Goal: Find specific page/section: Find specific page/section

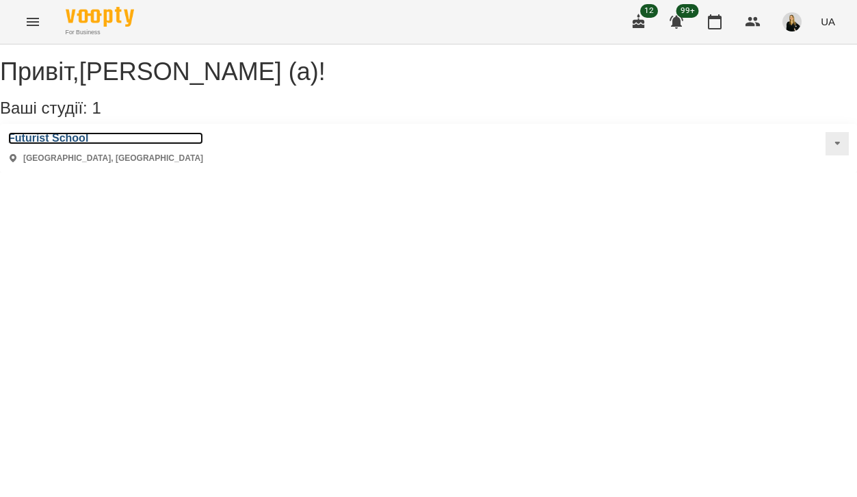
click at [88, 144] on h3 "Futurist School" at bounding box center [105, 138] width 195 height 12
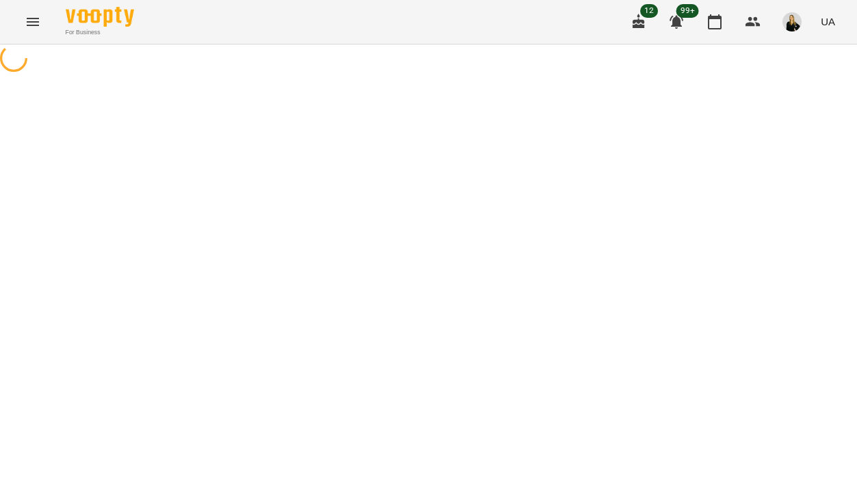
click at [652, 6] on span "12" at bounding box center [650, 11] width 18 height 14
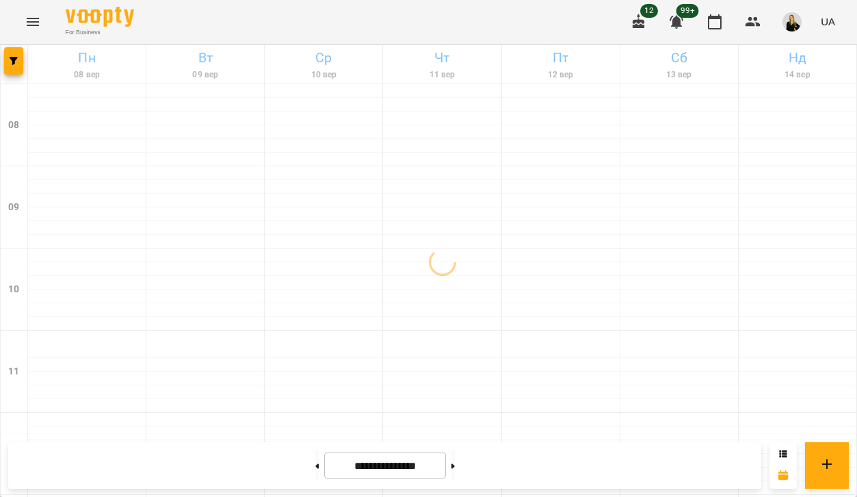
click at [648, 13] on span "12" at bounding box center [650, 11] width 18 height 14
click at [643, 21] on icon "button" at bounding box center [639, 21] width 12 height 15
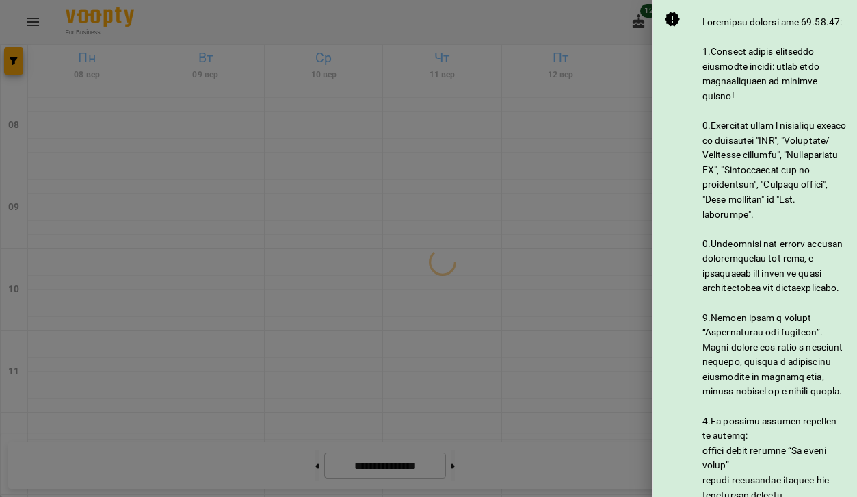
click at [643, 21] on div at bounding box center [428, 248] width 857 height 497
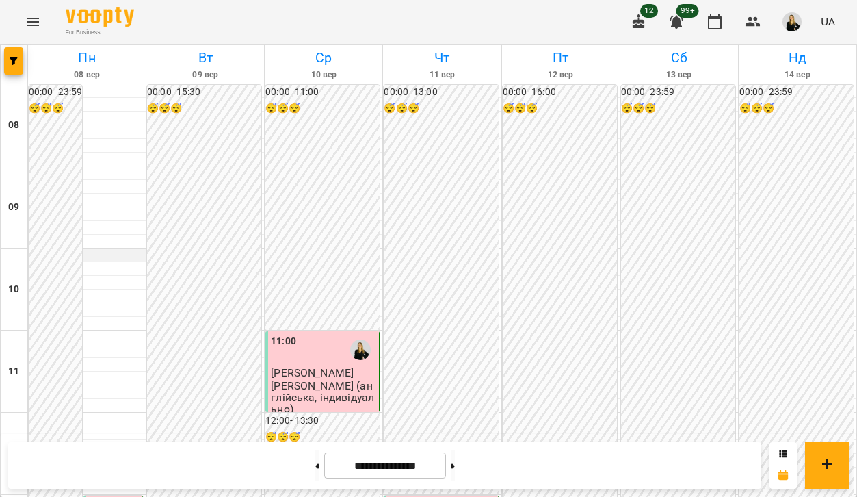
scroll to position [860, 0]
click at [44, 19] on button "Menu" at bounding box center [32, 21] width 33 height 33
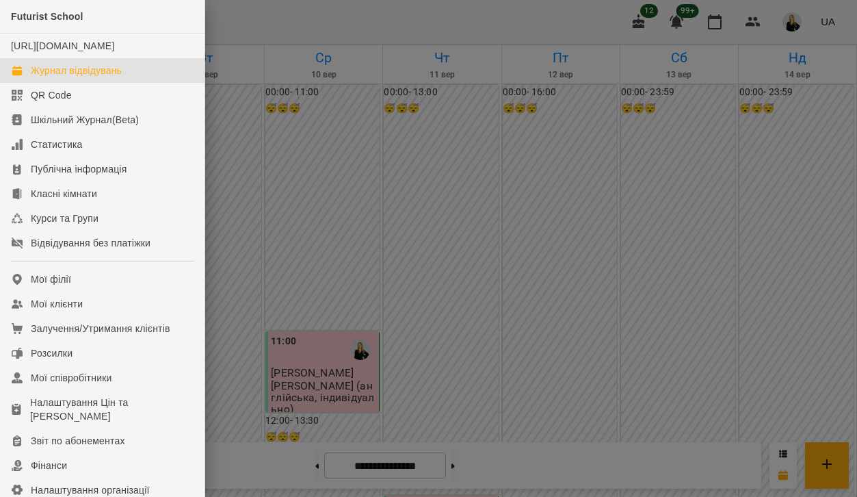
click at [267, 99] on div at bounding box center [428, 248] width 857 height 497
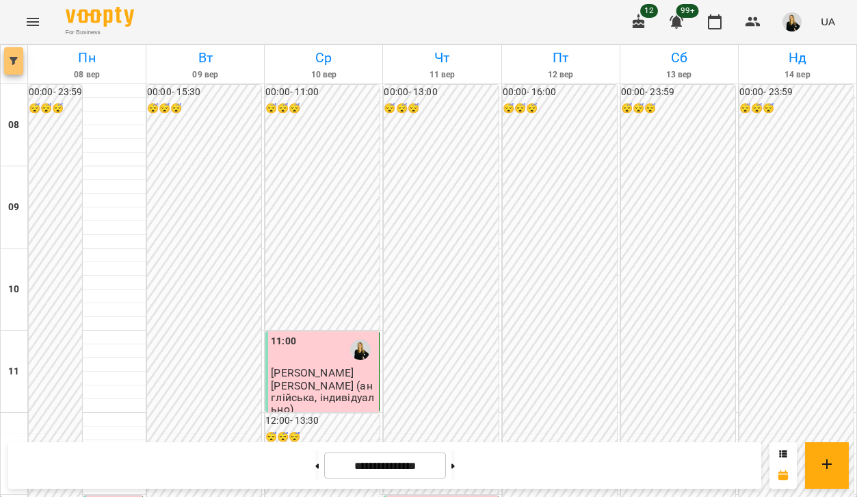
click at [20, 62] on span "button" at bounding box center [13, 61] width 19 height 8
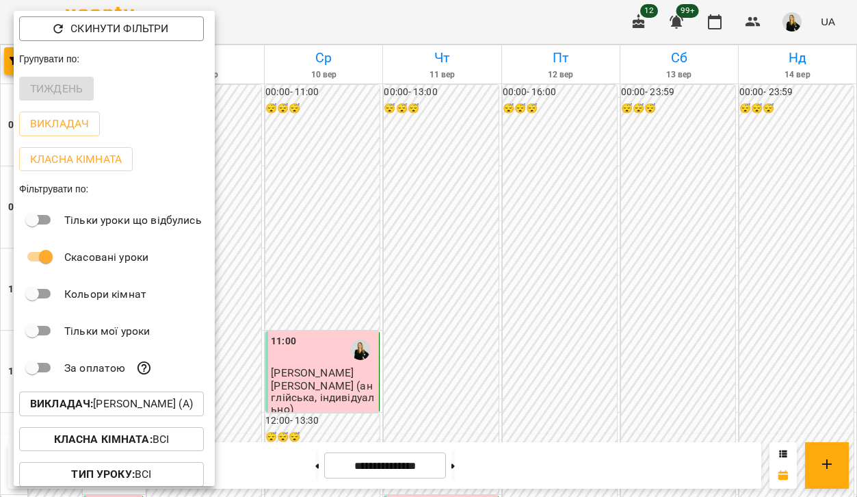
click at [71, 412] on p "Викладач : [PERSON_NAME] (а)" at bounding box center [111, 404] width 163 height 16
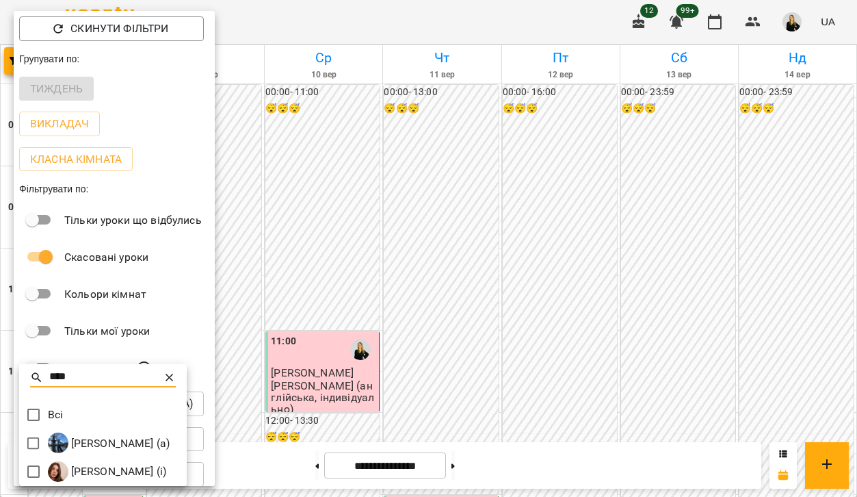
type input "****"
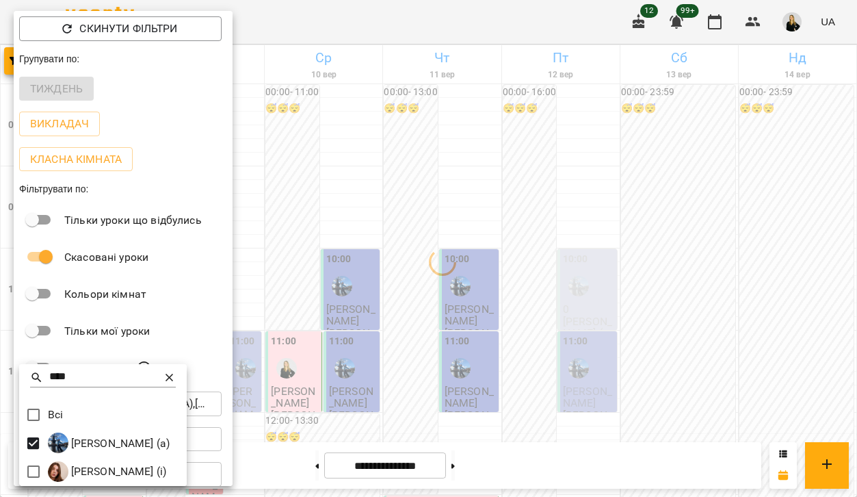
click at [429, 15] on div at bounding box center [428, 248] width 857 height 497
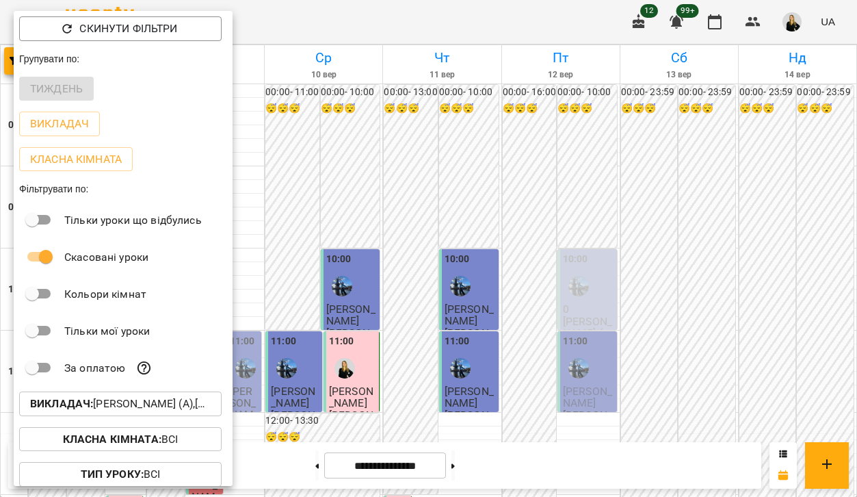
click at [482, 474] on div at bounding box center [428, 248] width 857 height 497
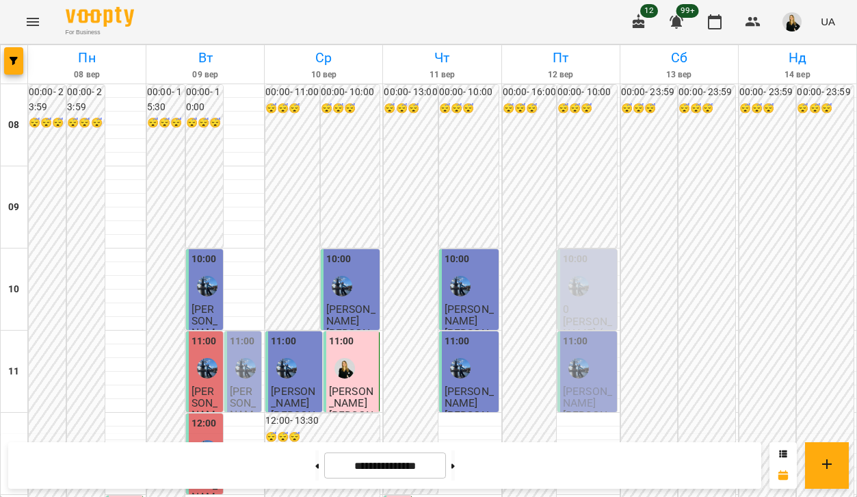
click at [478, 471] on div "Скинути фільтри Групувати по: Тиждень Викладач Класна кімната Фільтрувати по: Т…" at bounding box center [428, 248] width 857 height 497
click at [455, 471] on button at bounding box center [453, 465] width 3 height 30
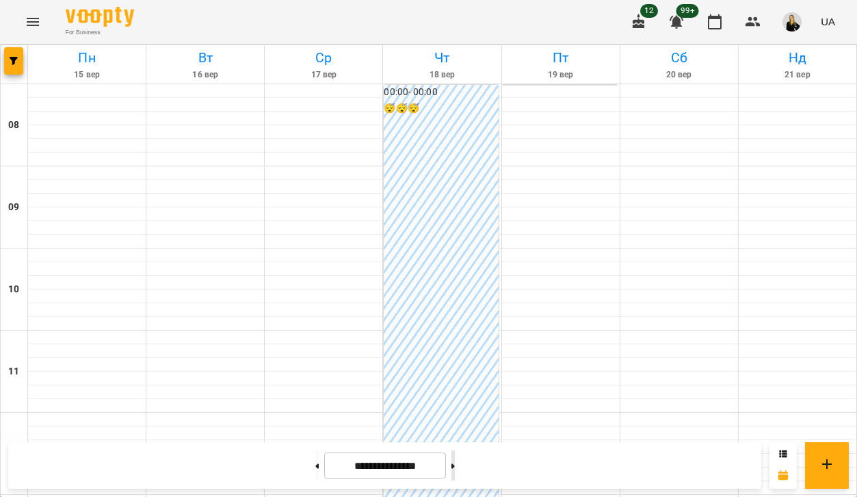
click at [455, 468] on icon at bounding box center [453, 465] width 3 height 5
type input "**********"
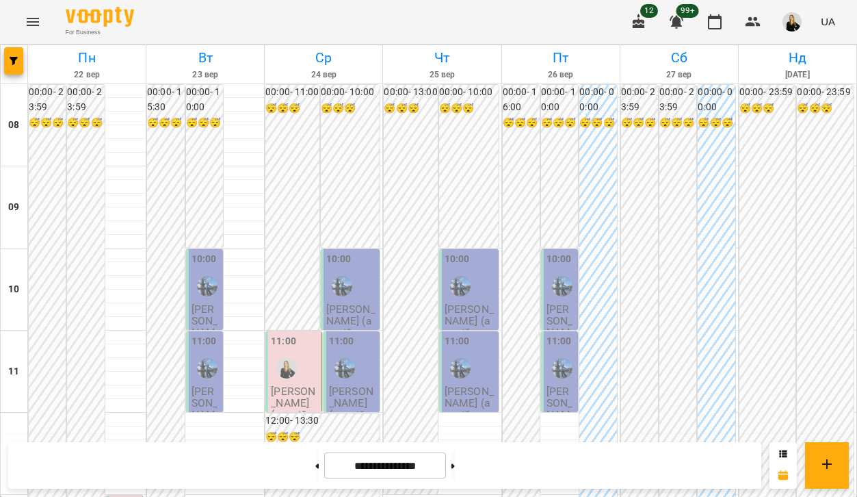
scroll to position [881, 0]
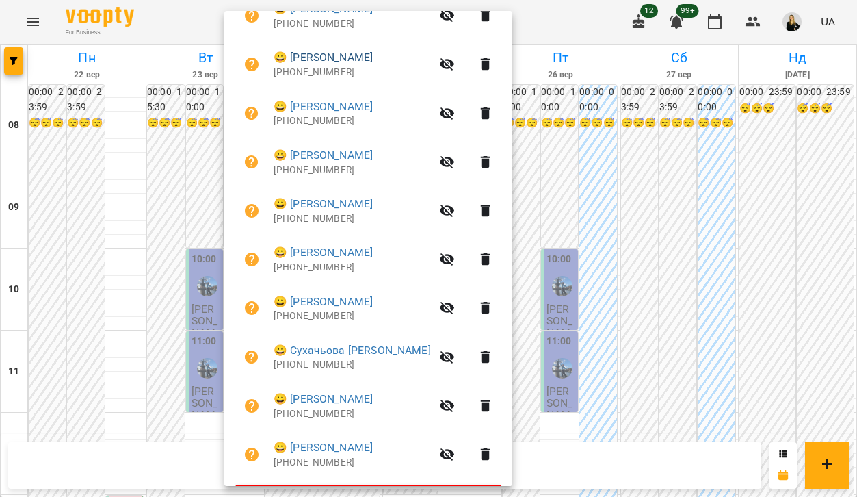
scroll to position [316, 0]
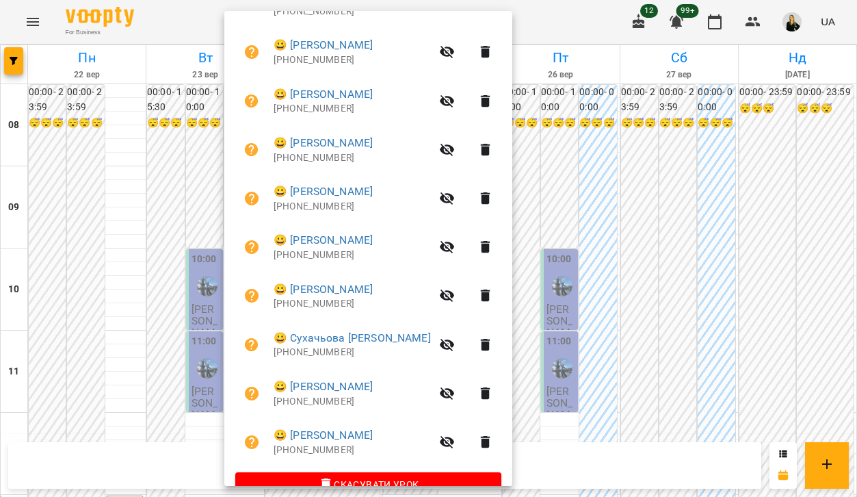
click at [577, 16] on div at bounding box center [428, 248] width 857 height 497
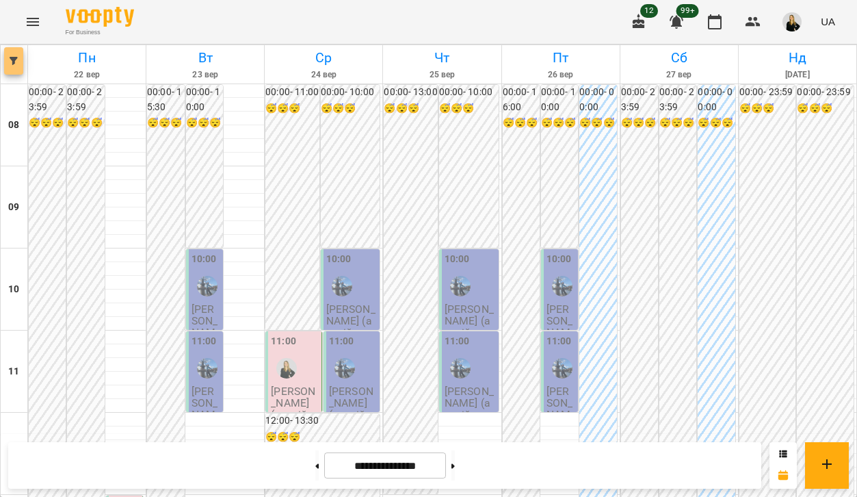
click at [6, 66] on button "button" at bounding box center [13, 60] width 19 height 27
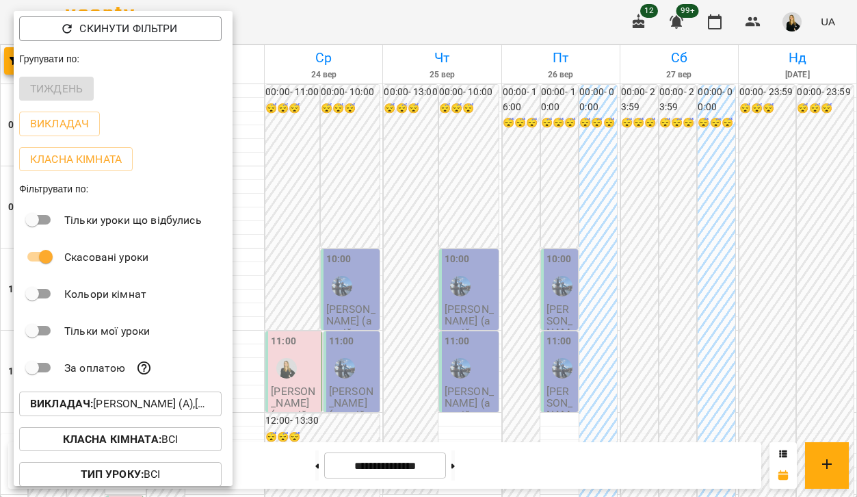
click at [79, 412] on p "Викладач : [PERSON_NAME] (а),[PERSON_NAME] (а)" at bounding box center [120, 404] width 181 height 16
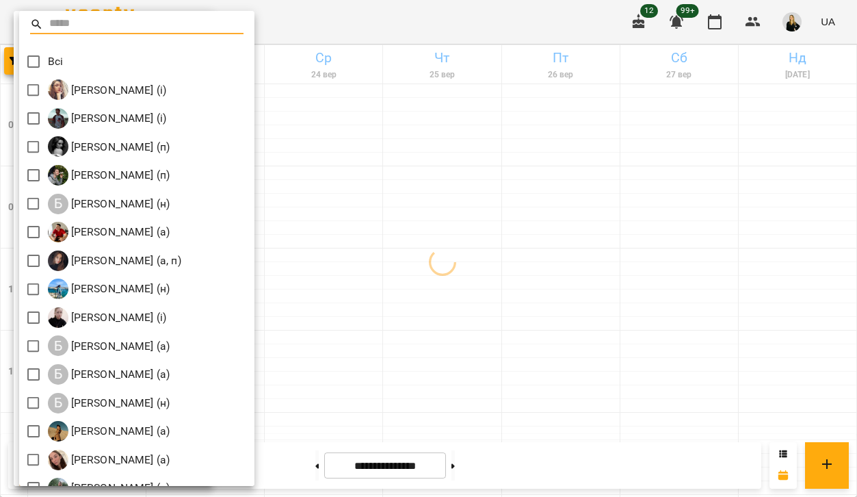
click at [86, 25] on input "text" at bounding box center [146, 24] width 195 height 20
type input "*"
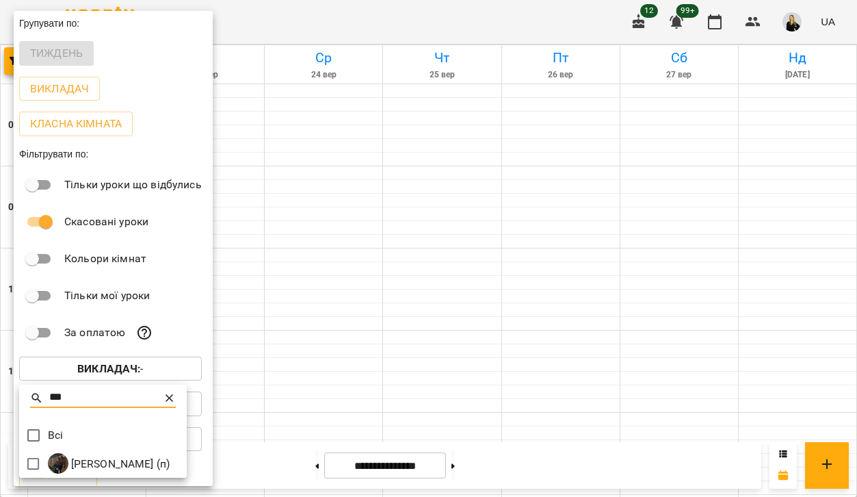
type input "***"
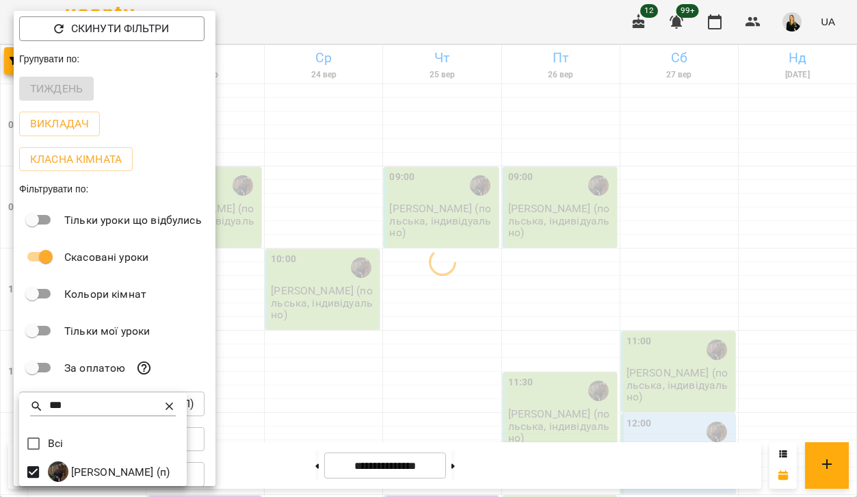
click at [443, 25] on div at bounding box center [428, 248] width 857 height 497
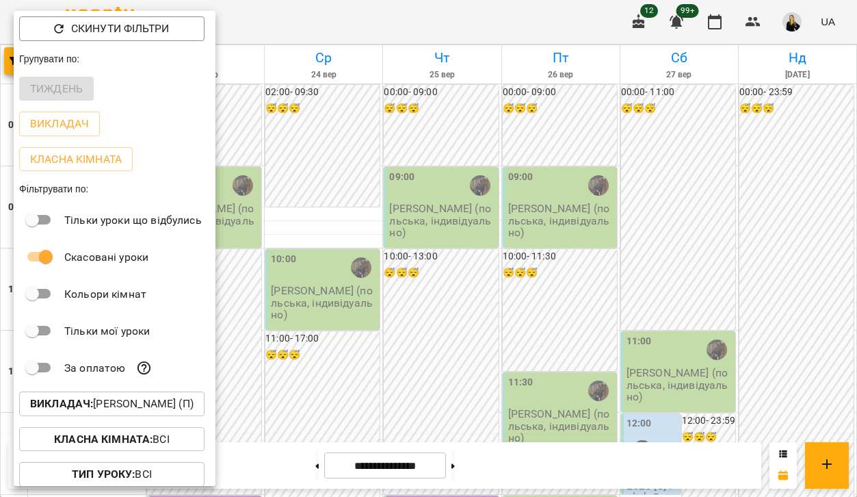
click at [417, 138] on div at bounding box center [428, 248] width 857 height 497
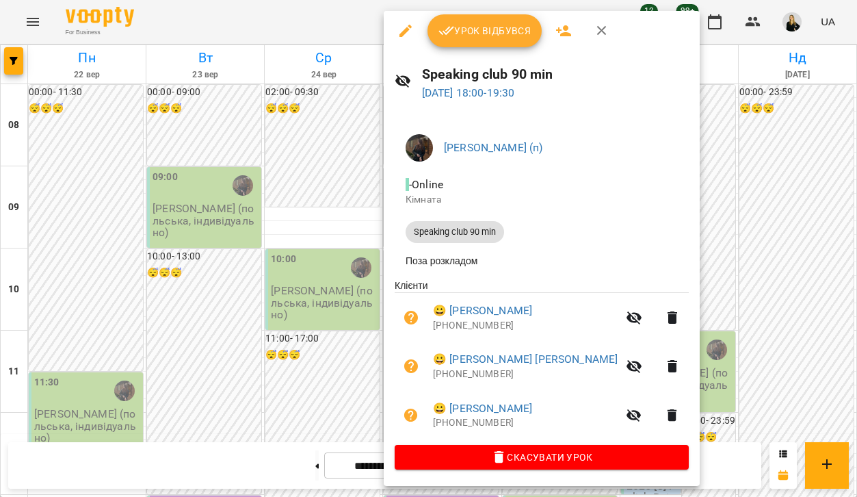
scroll to position [4, 0]
click at [350, 20] on div at bounding box center [428, 248] width 857 height 497
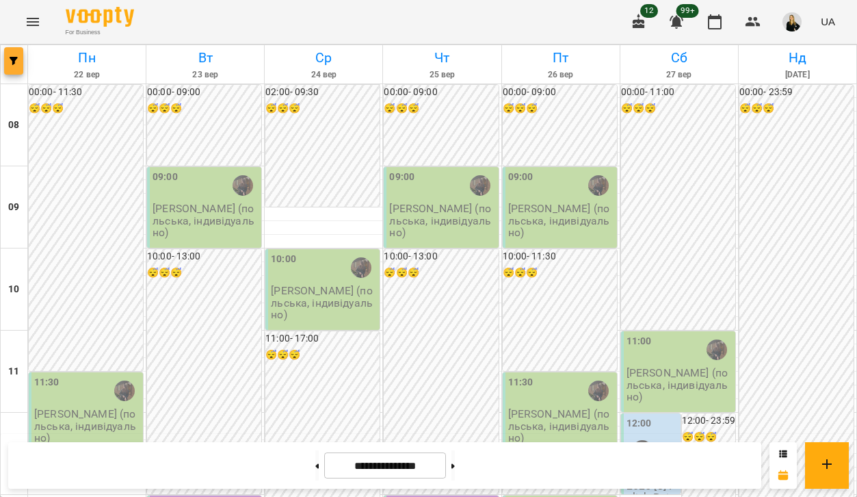
click at [20, 57] on span "button" at bounding box center [13, 61] width 19 height 8
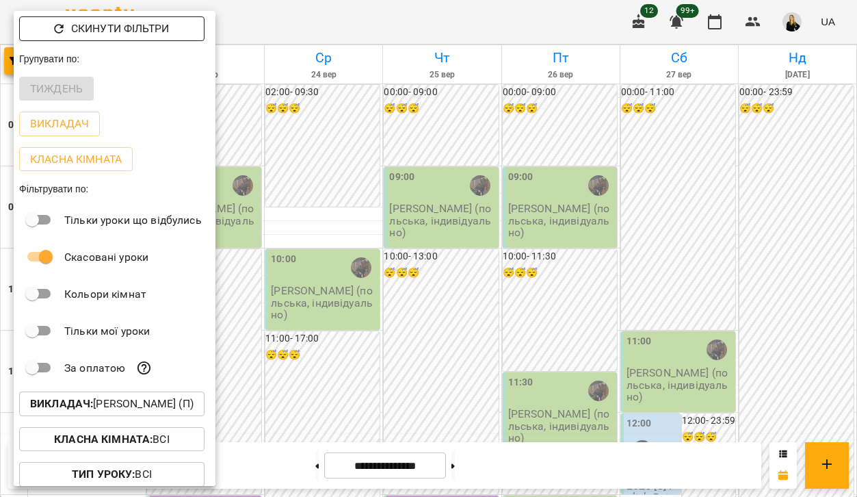
click at [60, 31] on icon "button" at bounding box center [59, 29] width 14 height 14
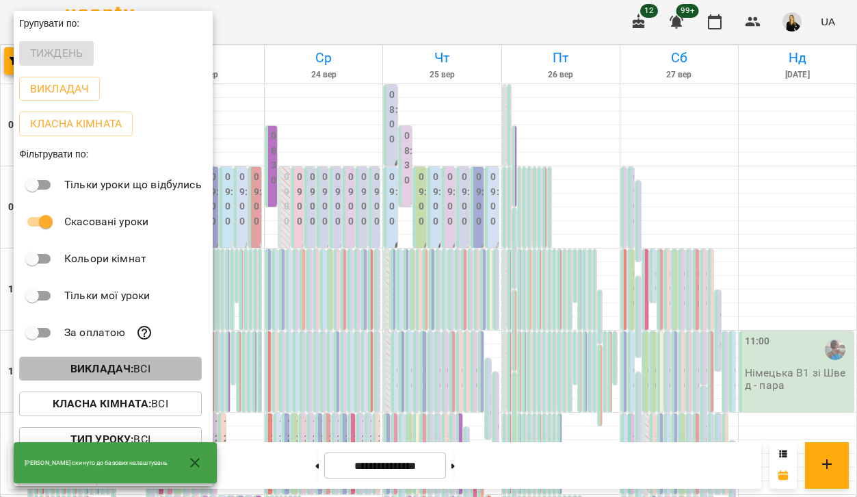
click at [99, 375] on b "Викладач :" at bounding box center [101, 368] width 63 height 13
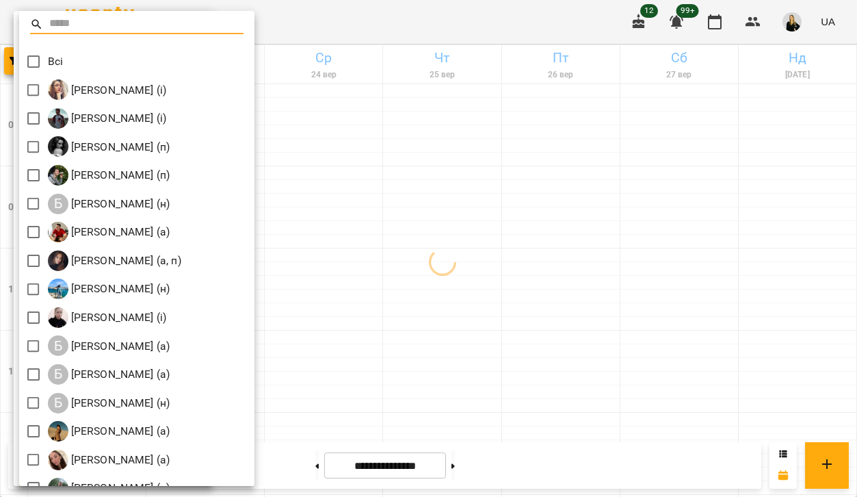
click at [72, 27] on input "text" at bounding box center [146, 24] width 195 height 20
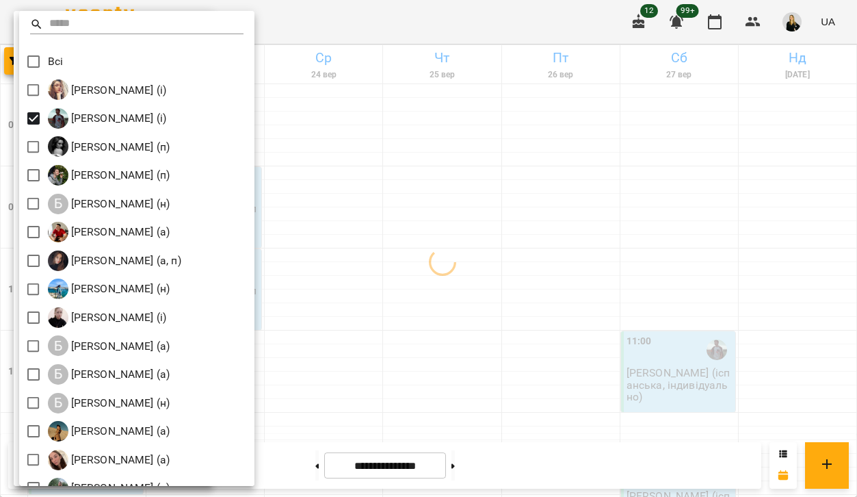
click at [450, 16] on div at bounding box center [428, 248] width 857 height 497
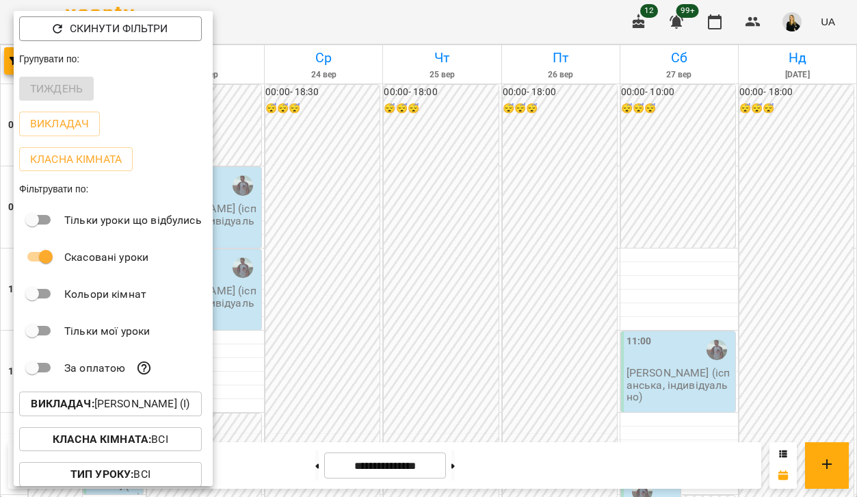
click at [302, 464] on div at bounding box center [428, 248] width 857 height 497
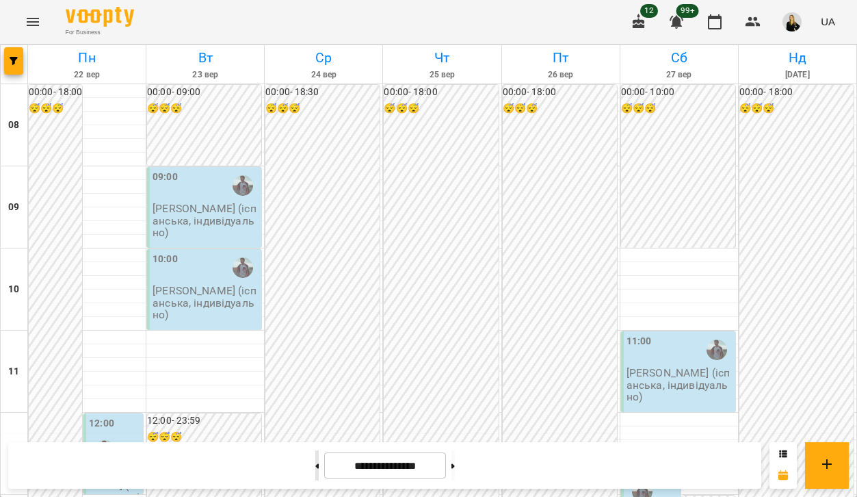
click at [315, 465] on button at bounding box center [316, 465] width 3 height 30
type input "**********"
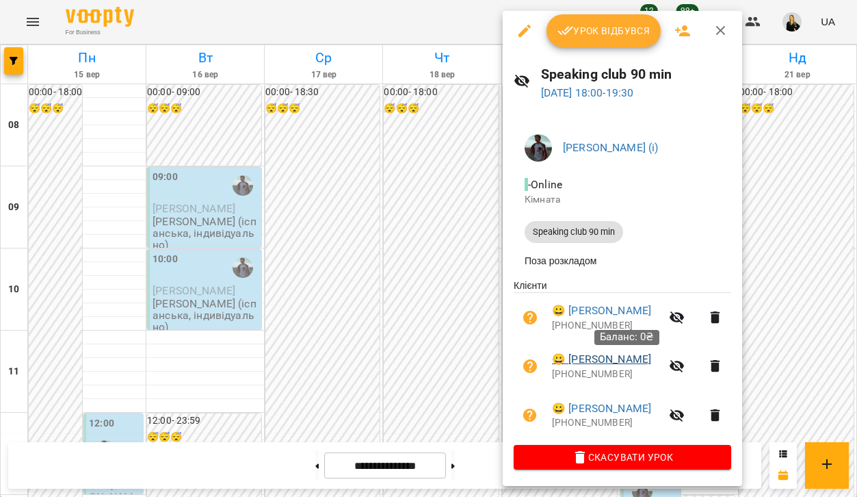
scroll to position [3, 0]
click at [23, 65] on div at bounding box center [428, 248] width 857 height 497
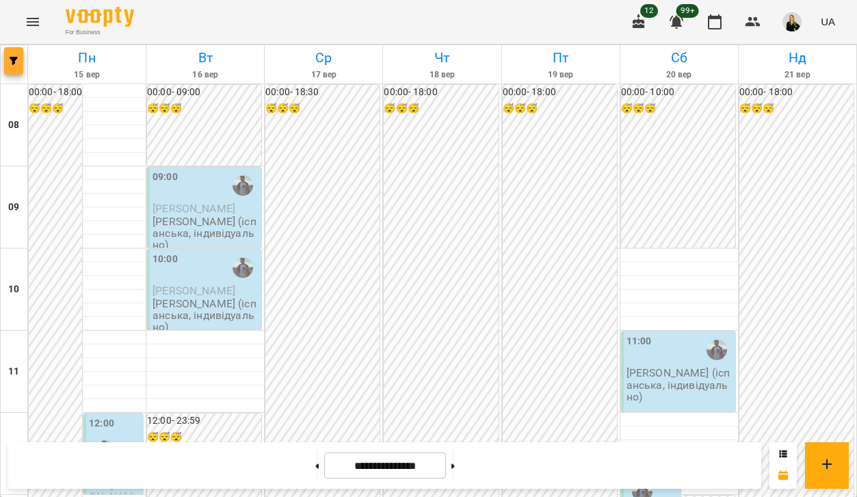
click at [14, 64] on icon "button" at bounding box center [14, 61] width 8 height 8
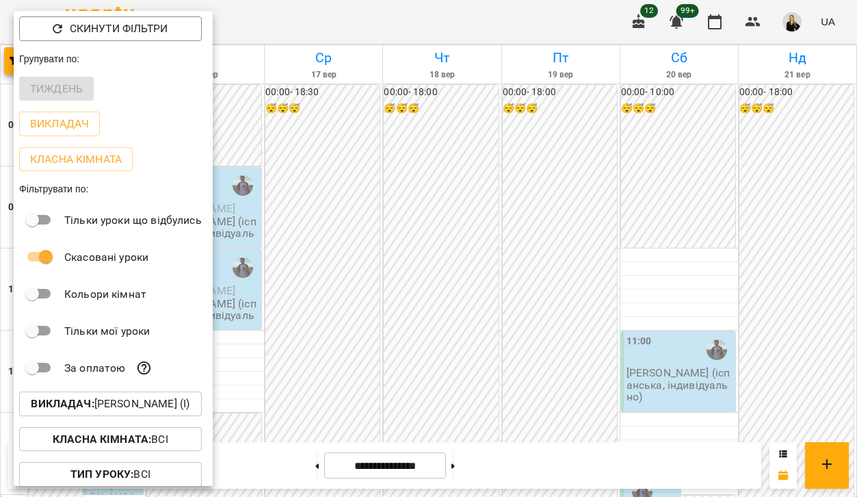
click at [132, 398] on button "Викладач : [PERSON_NAME] (і)" at bounding box center [110, 403] width 183 height 25
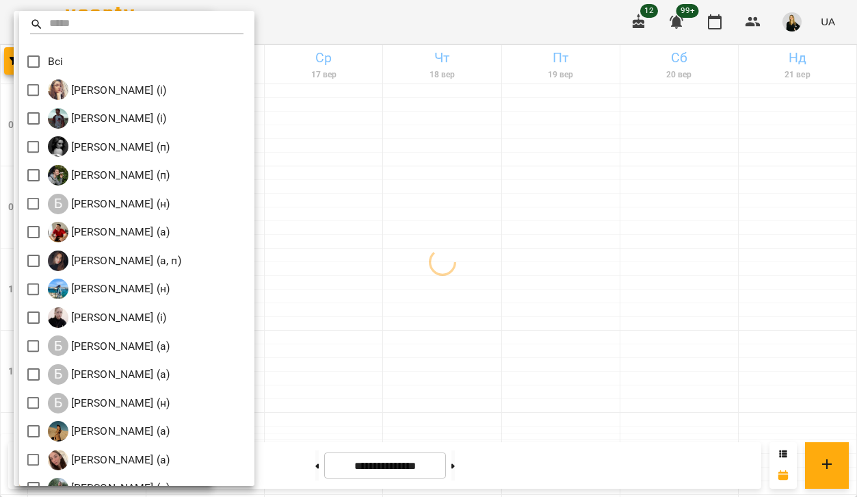
click at [64, 28] on input "text" at bounding box center [146, 24] width 195 height 20
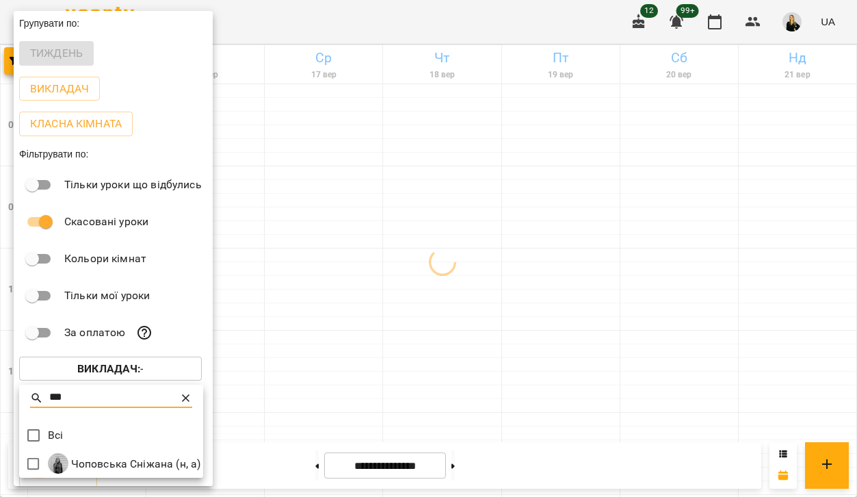
type input "***"
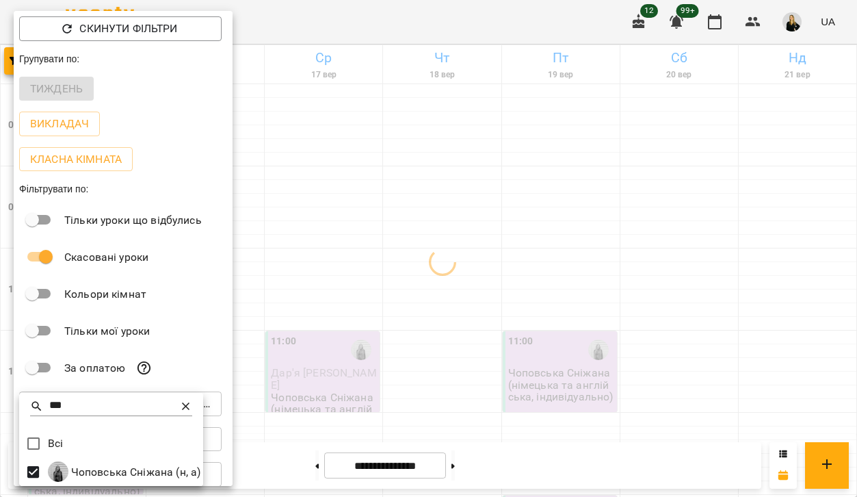
click at [459, 25] on div at bounding box center [428, 248] width 857 height 497
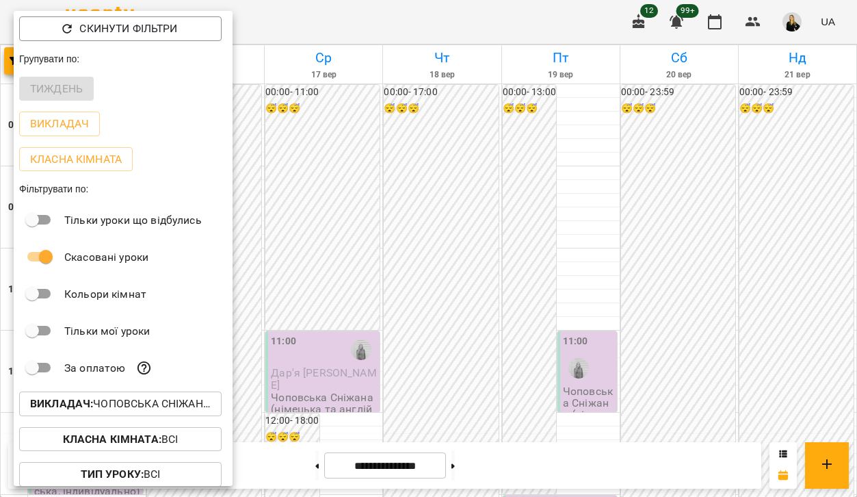
click at [506, 35] on div at bounding box center [428, 248] width 857 height 497
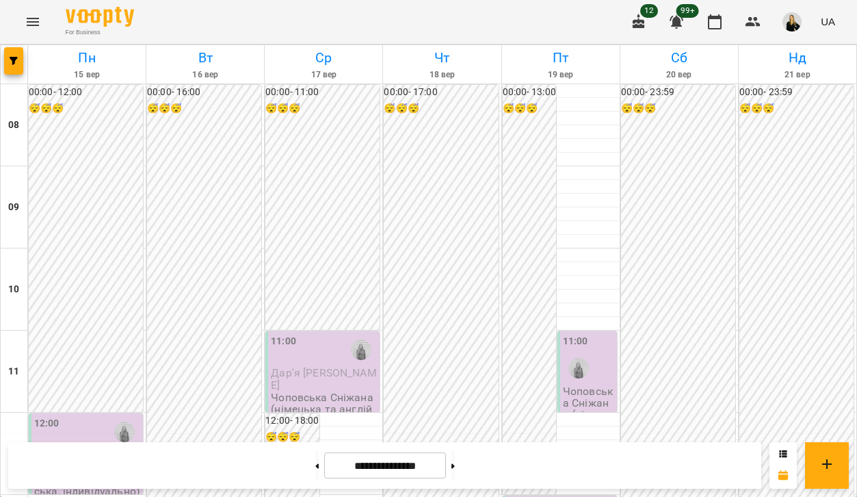
scroll to position [558, 0]
click at [455, 465] on button at bounding box center [453, 465] width 3 height 30
type input "**********"
click at [16, 56] on button "button" at bounding box center [13, 60] width 19 height 27
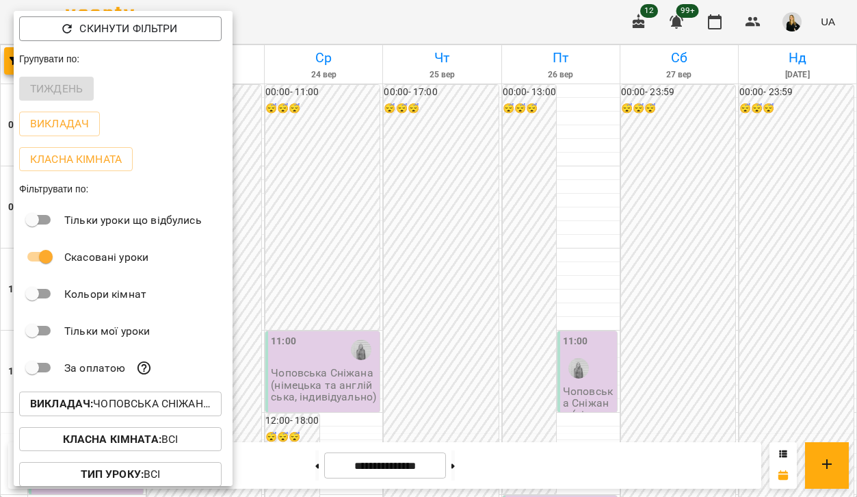
click at [81, 406] on b "Викладач :" at bounding box center [61, 403] width 63 height 13
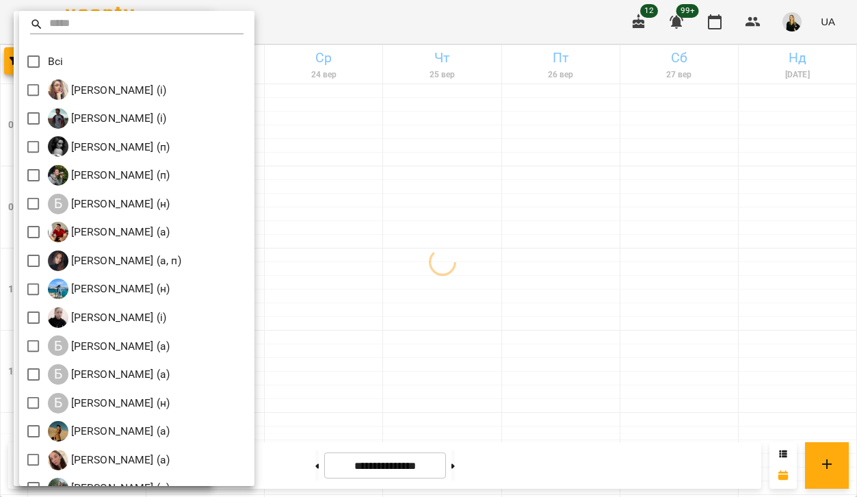
click at [100, 27] on input "text" at bounding box center [146, 24] width 195 height 20
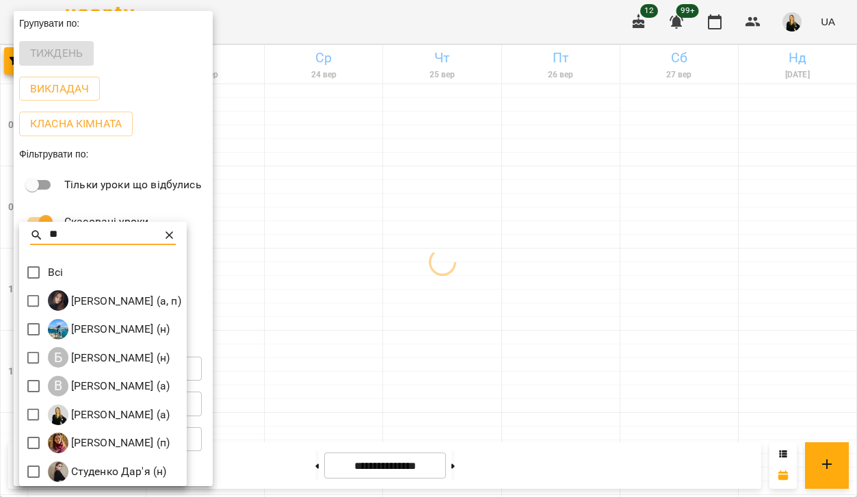
type input "**"
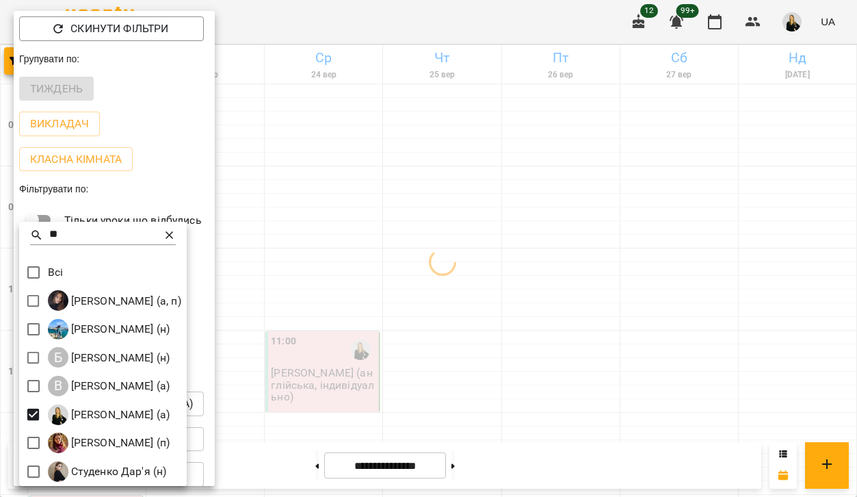
click at [456, 29] on div at bounding box center [428, 248] width 857 height 497
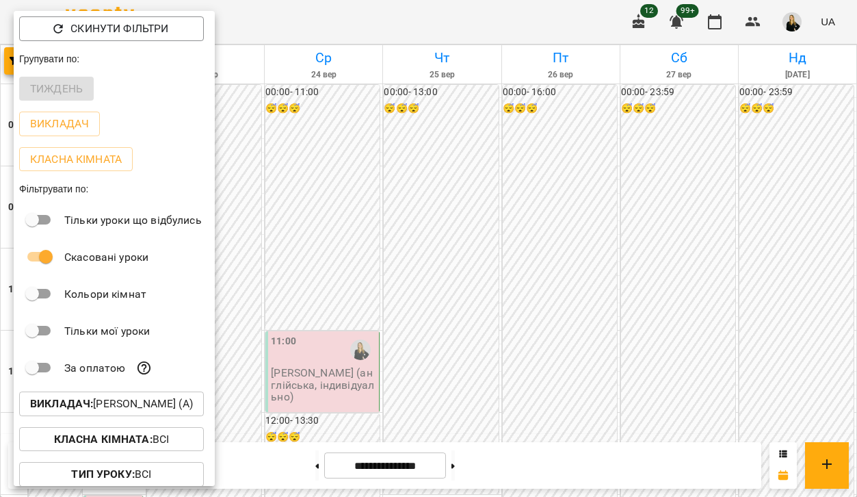
click at [413, 185] on div at bounding box center [428, 248] width 857 height 497
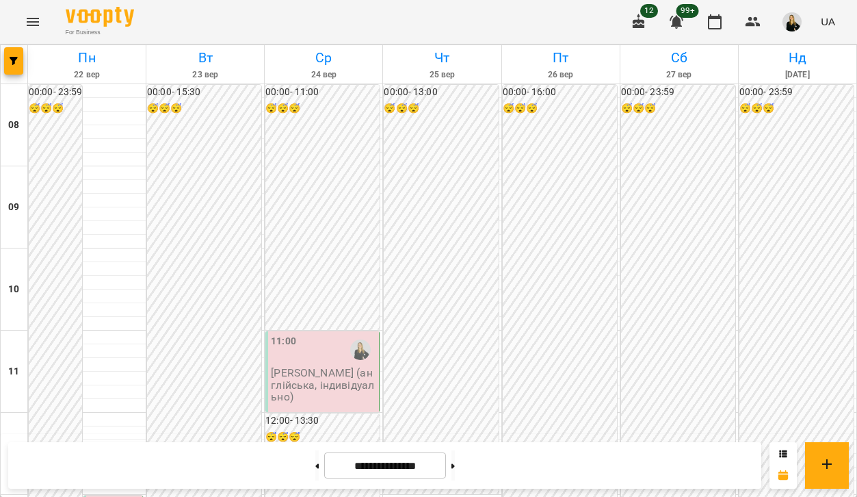
scroll to position [224, 0]
click at [315, 469] on button at bounding box center [316, 465] width 3 height 30
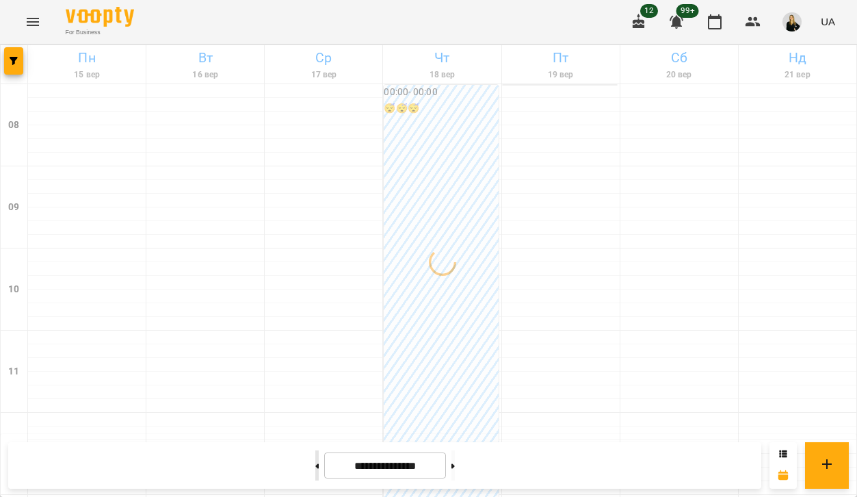
click at [315, 469] on button at bounding box center [316, 465] width 3 height 30
type input "**********"
